Goal: Task Accomplishment & Management: Manage account settings

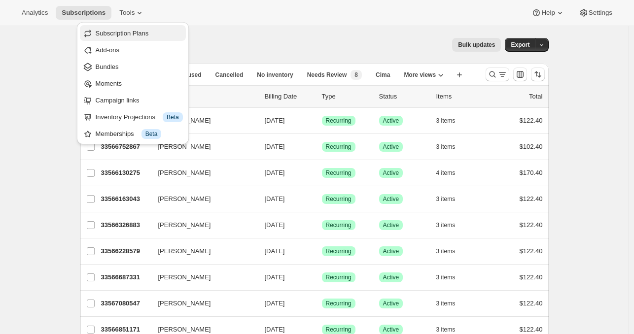
click at [132, 30] on span "Subscription Plans" at bounding box center [122, 33] width 53 height 7
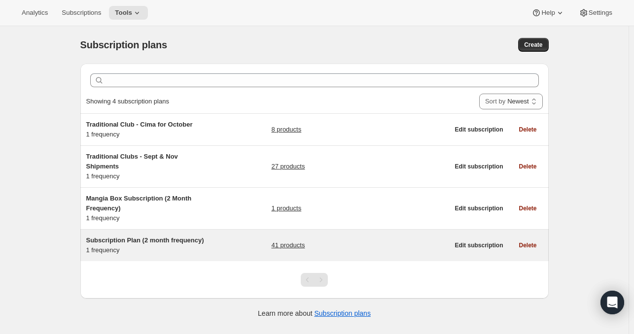
click at [130, 238] on span "Subscription Plan (2 month frequency)" at bounding box center [145, 240] width 118 height 7
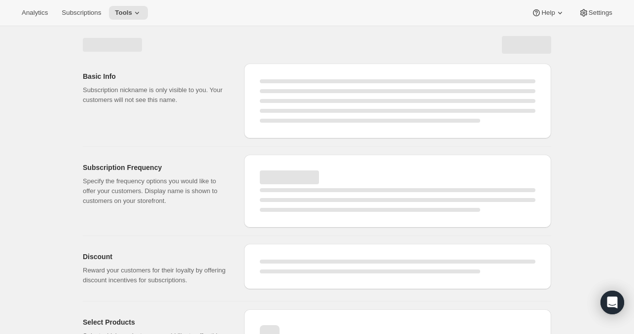
select select "WEEK"
select select "MONTH"
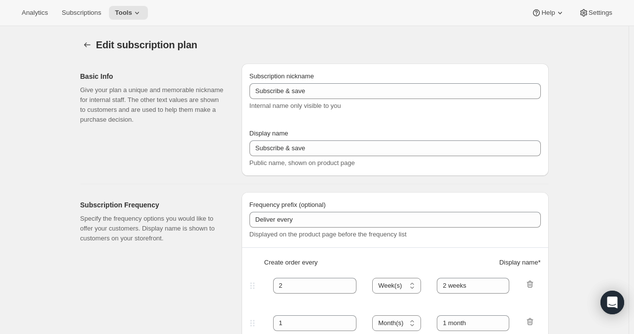
type input "Subscription Plan (2 month frequency)"
type input "Subscribe"
type input "3"
select select "MONTH"
type input "3 months"
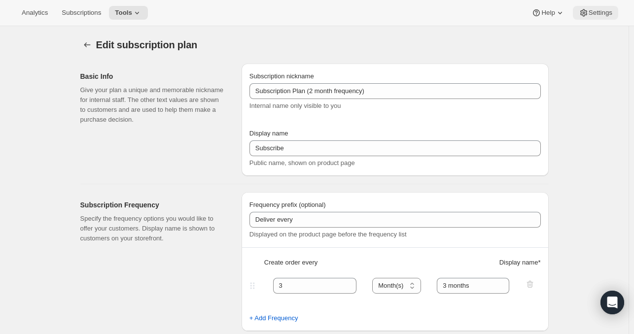
click at [609, 12] on span "Settings" at bounding box center [601, 13] width 24 height 8
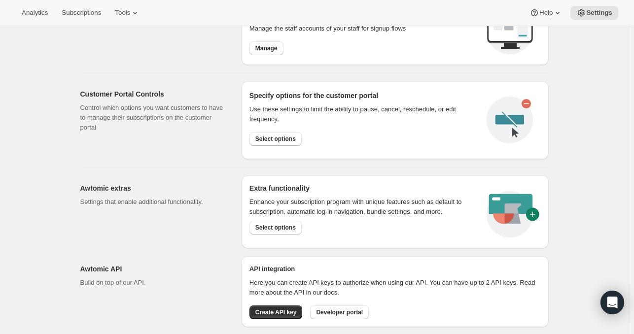
scroll to position [453, 0]
click at [262, 142] on span "Select options" at bounding box center [276, 140] width 40 height 8
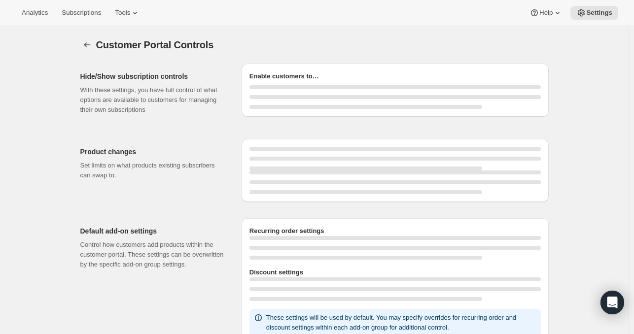
select select "INTERVAL"
select select "MONTH"
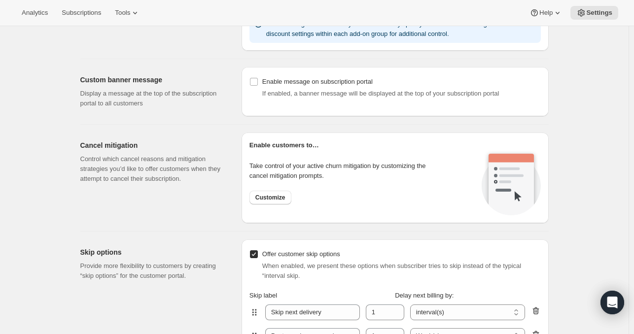
scroll to position [657, 0]
click at [269, 191] on button "Customize" at bounding box center [271, 198] width 42 height 14
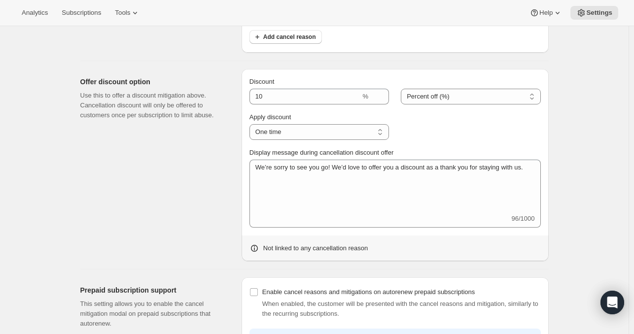
scroll to position [497, 0]
